Goal: Task Accomplishment & Management: Complete application form

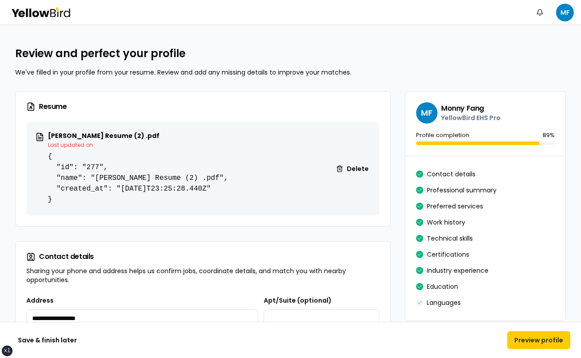
scroll to position [1539, 0]
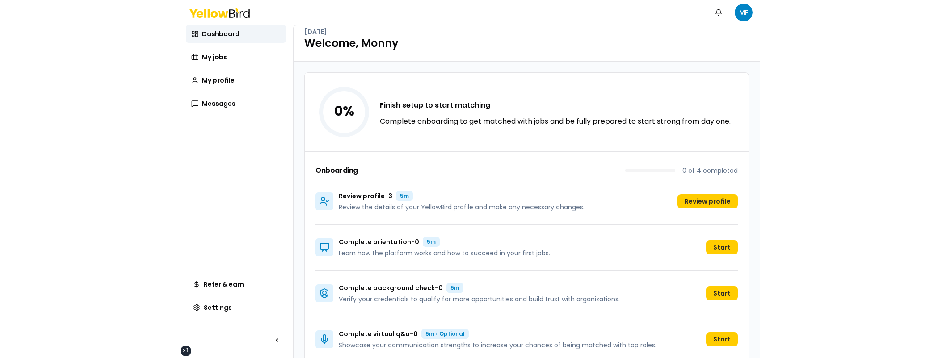
scroll to position [24, 0]
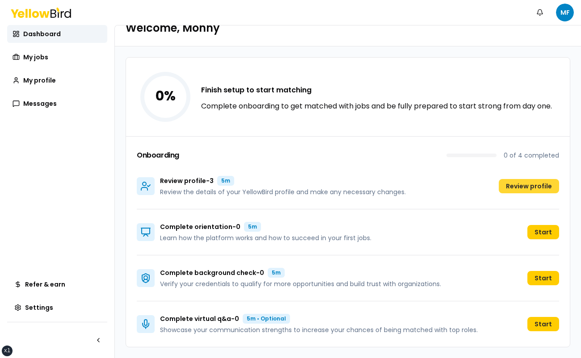
click at [508, 182] on button "Review profile" at bounding box center [529, 186] width 60 height 14
click at [528, 187] on button "Review profile" at bounding box center [529, 186] width 60 height 14
click at [428, 172] on div "Review profile - 3 5m Review the details of your YellowBird profile and make an…" at bounding box center [348, 187] width 422 height 46
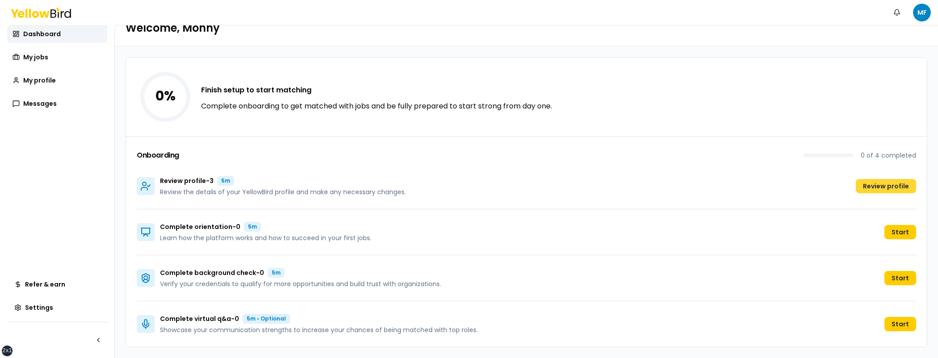
click at [581, 183] on button "Review profile" at bounding box center [886, 186] width 60 height 14
click at [63, 75] on link "My profile" at bounding box center [57, 81] width 100 height 18
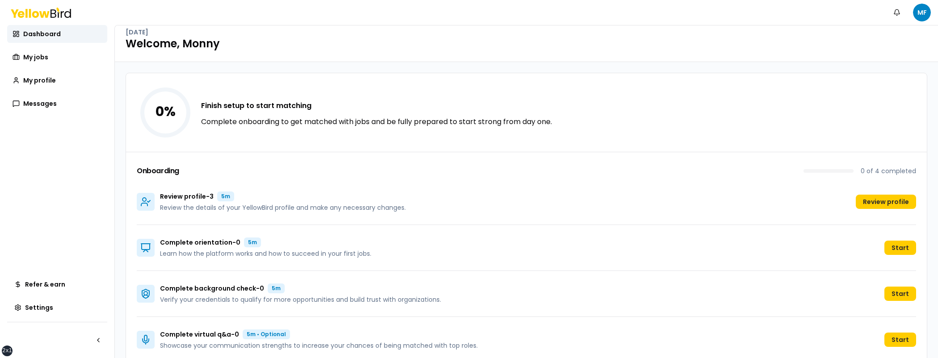
scroll to position [24, 0]
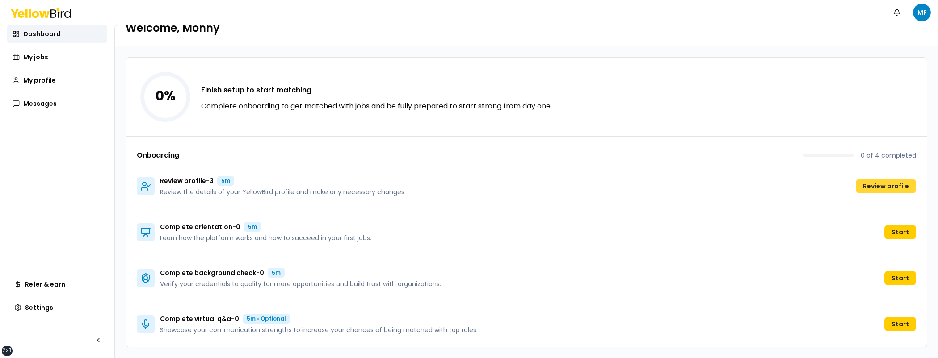
click at [581, 188] on button "Review profile" at bounding box center [886, 186] width 60 height 14
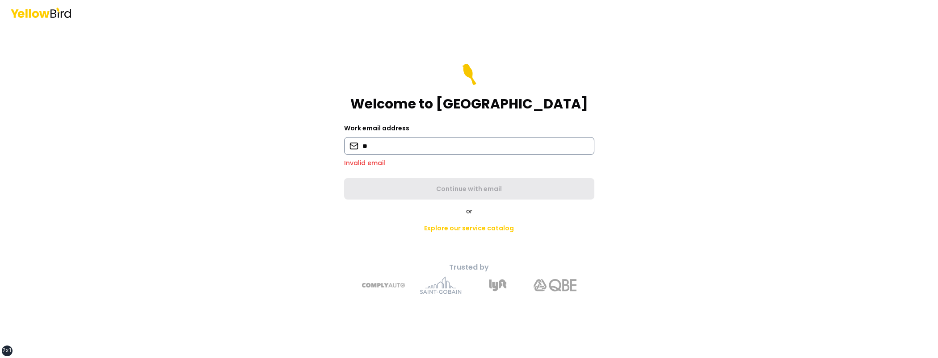
drag, startPoint x: 442, startPoint y: 143, endPoint x: 361, endPoint y: 137, distance: 81.1
click at [361, 137] on input "**" at bounding box center [469, 146] width 250 height 18
click at [468, 150] on input "**" at bounding box center [469, 146] width 250 height 18
paste input "**********"
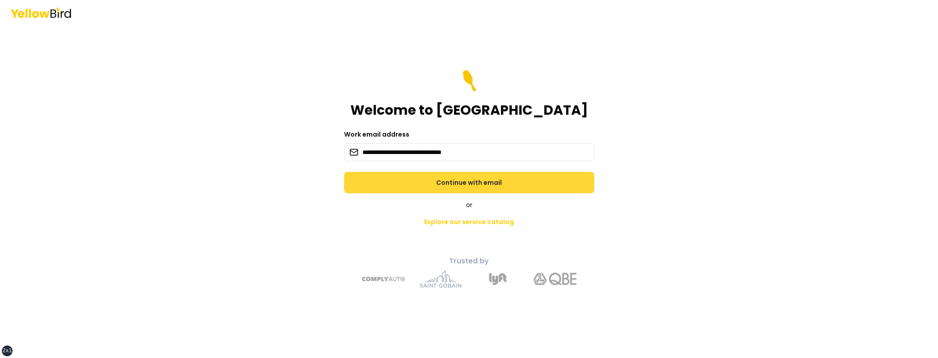
type input "**********"
click at [481, 176] on button "Continue with email" at bounding box center [469, 182] width 250 height 21
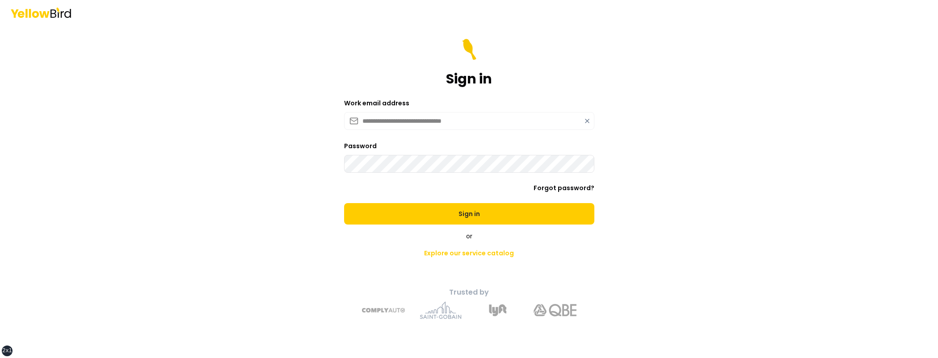
click at [344, 203] on button "Sign in" at bounding box center [469, 213] width 250 height 21
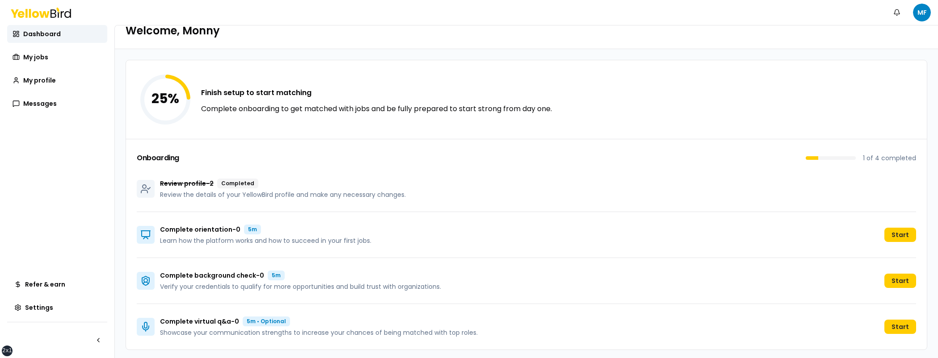
scroll to position [24, 0]
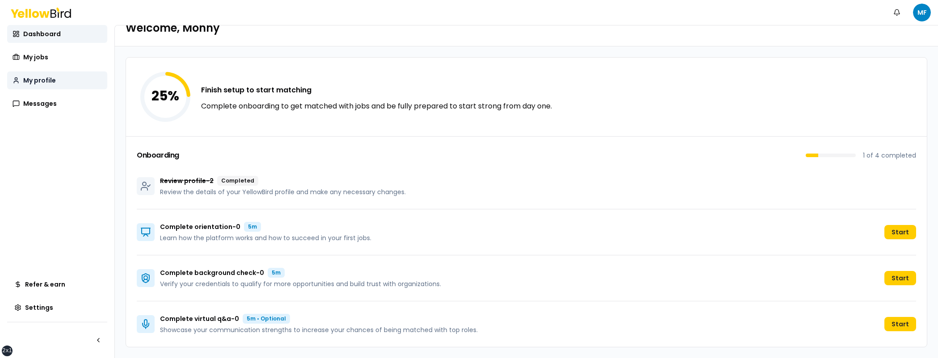
click at [51, 83] on span "My profile" at bounding box center [39, 80] width 33 height 9
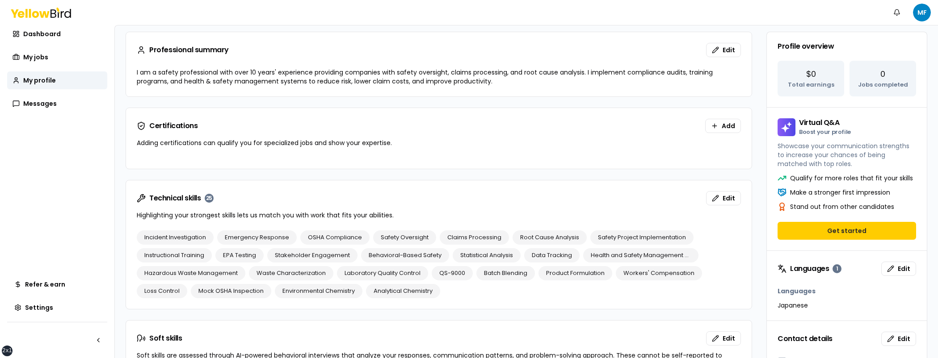
scroll to position [86, 0]
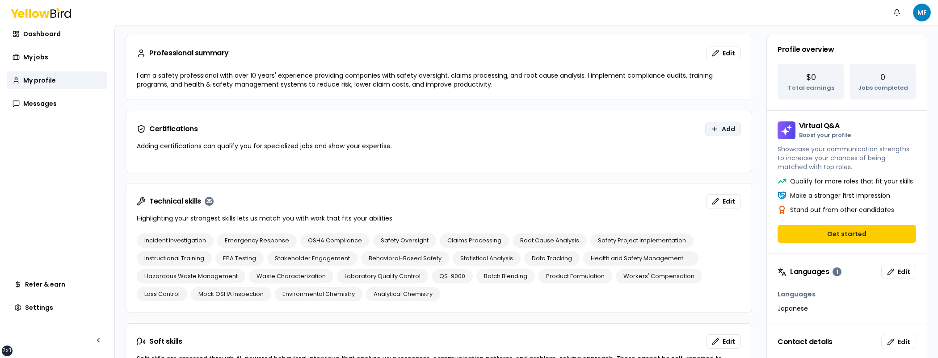
click at [706, 131] on button "Add" at bounding box center [723, 129] width 36 height 14
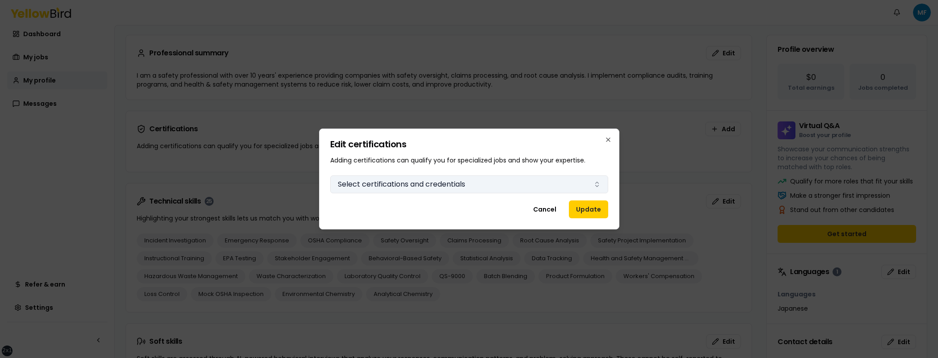
click at [489, 181] on button "Select certifications and credentials" at bounding box center [469, 185] width 278 height 18
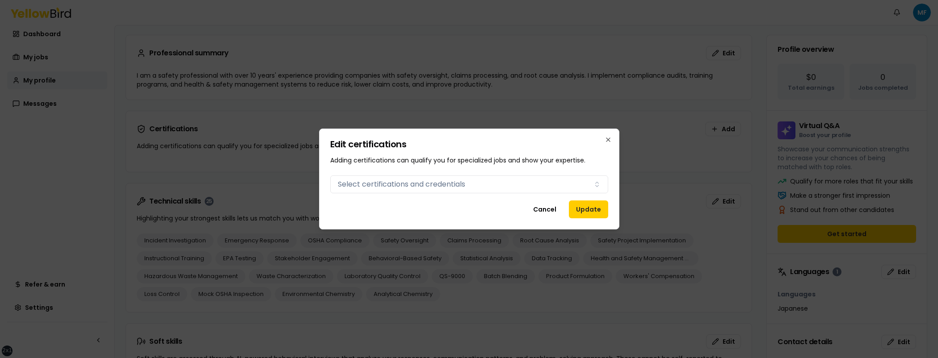
click at [611, 134] on div "Edit certifications Adding certifications can qualify you for specialized jobs …" at bounding box center [469, 179] width 300 height 101
click at [609, 139] on icon "button" at bounding box center [608, 139] width 7 height 7
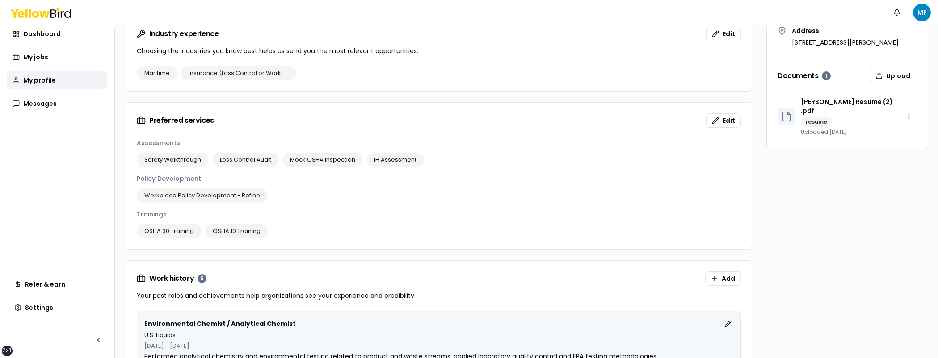
scroll to position [460, 0]
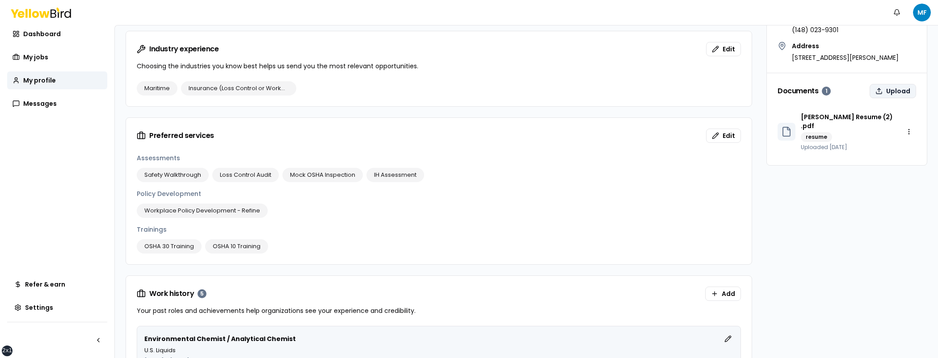
click at [880, 98] on button "Upload" at bounding box center [893, 91] width 46 height 14
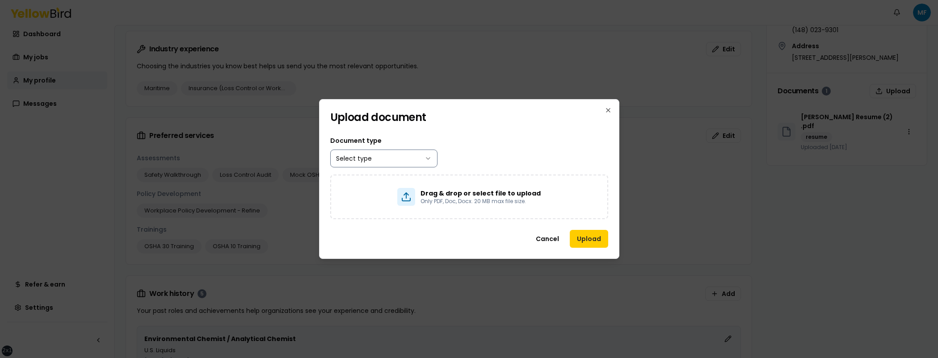
click at [414, 155] on body "xs sm md lg xl 2xl Notifications MF Dashboard My jobs My profile Messages Refer…" at bounding box center [469, 179] width 938 height 358
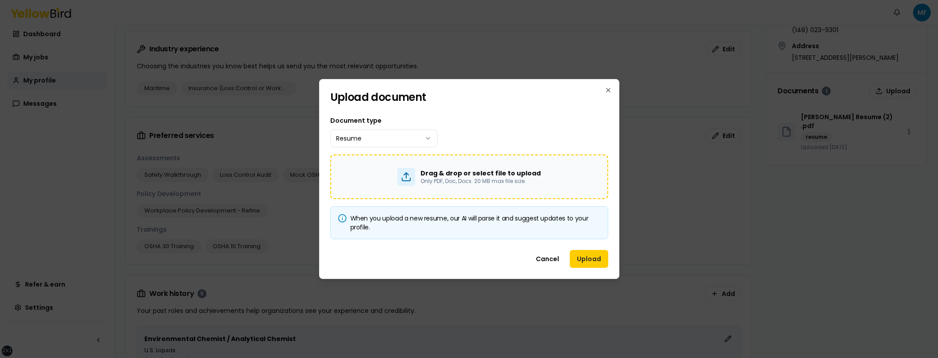
click at [488, 179] on p "Only PDF, Doc, Docx. 20 MB max file size." at bounding box center [481, 181] width 120 height 7
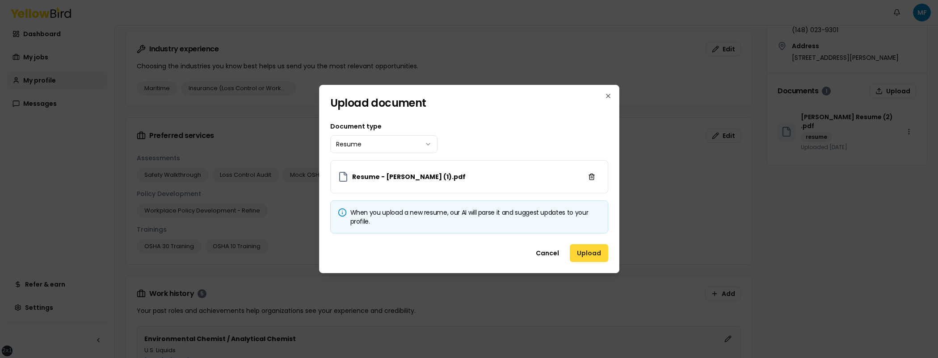
click at [594, 256] on button "Upload" at bounding box center [589, 253] width 38 height 18
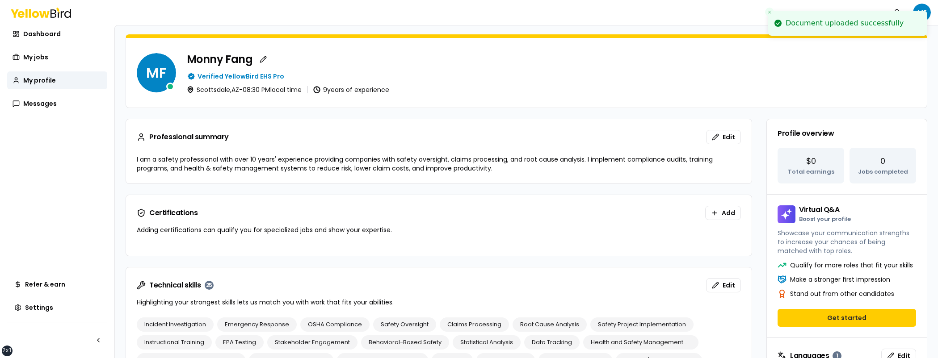
scroll to position [0, 0]
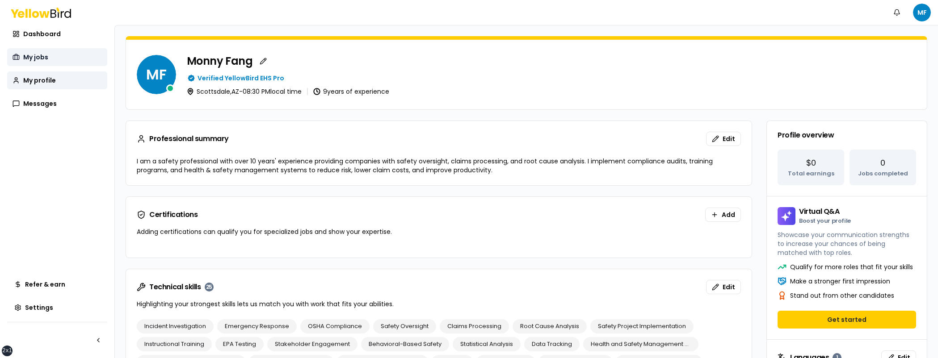
click at [38, 60] on span "My jobs" at bounding box center [35, 57] width 25 height 9
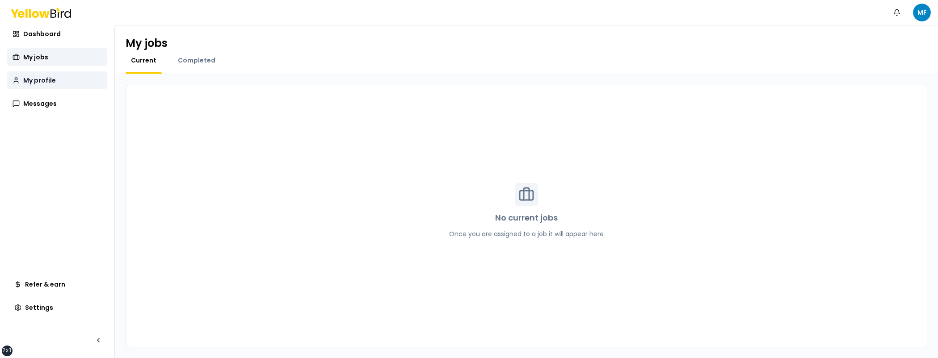
click at [62, 80] on link "My profile" at bounding box center [57, 81] width 100 height 18
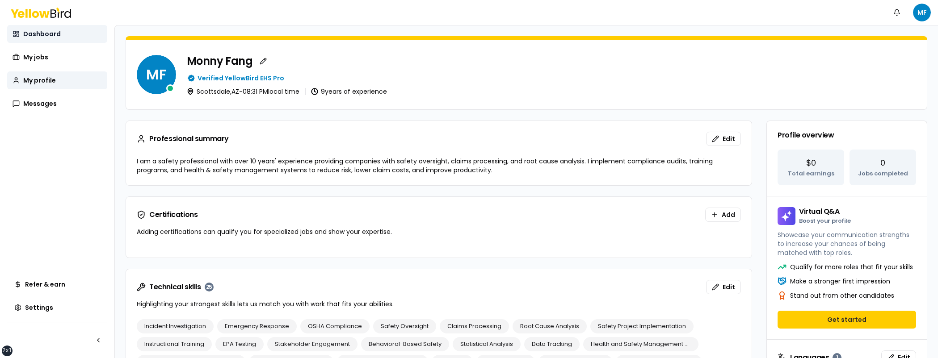
click at [39, 36] on span "Dashboard" at bounding box center [42, 33] width 38 height 9
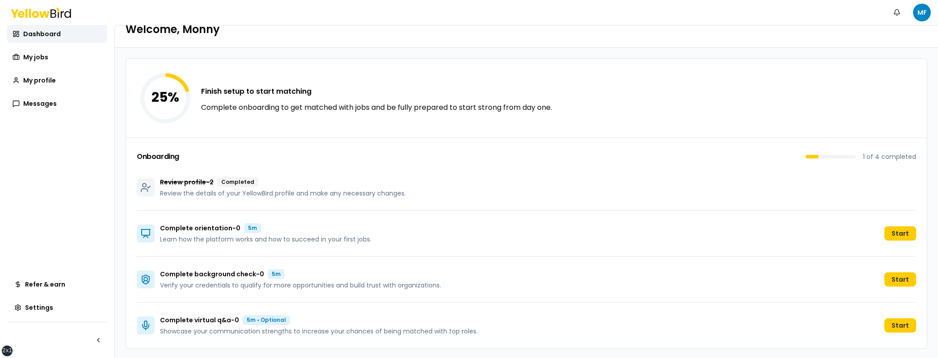
scroll to position [24, 0]
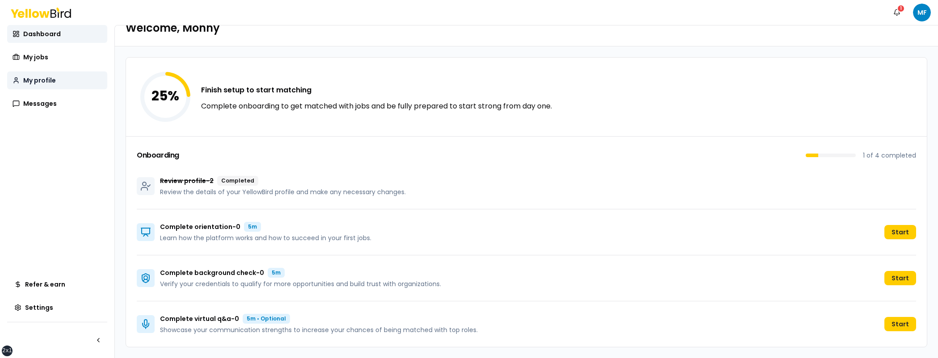
click at [41, 79] on span "My profile" at bounding box center [39, 80] width 33 height 9
click at [59, 85] on link "My profile" at bounding box center [57, 81] width 100 height 18
